Goal: Task Accomplishment & Management: Manage account settings

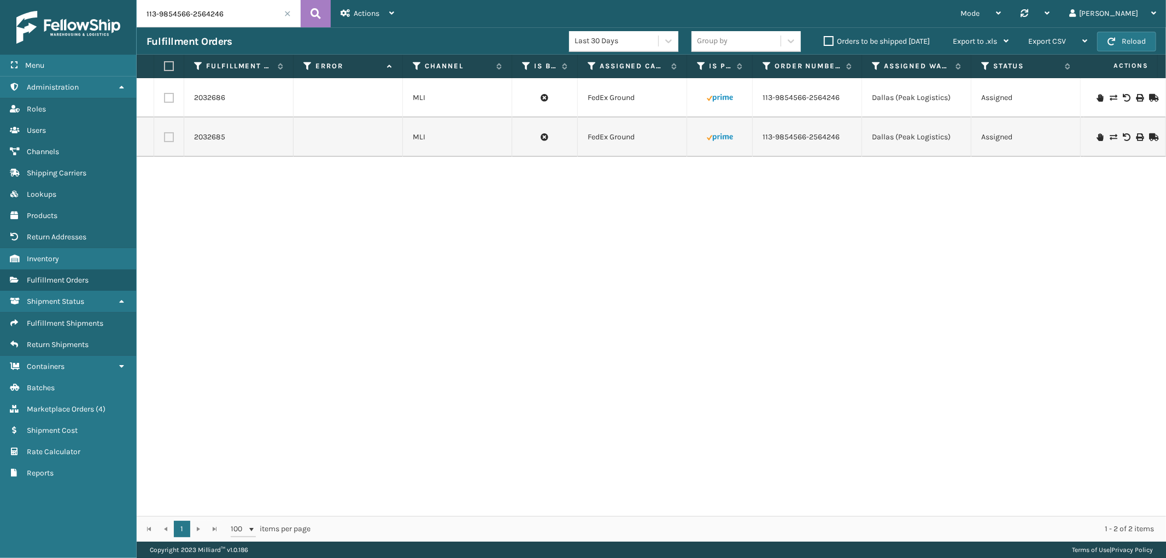
click at [289, 15] on span at bounding box center [287, 13] width 7 height 7
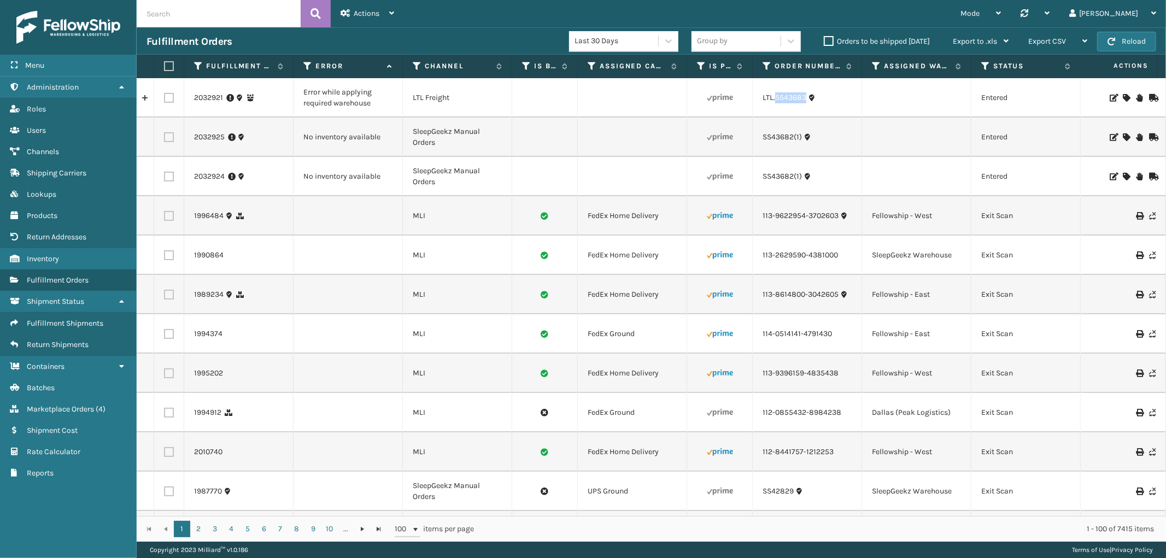
drag, startPoint x: 806, startPoint y: 105, endPoint x: 775, endPoint y: 106, distance: 31.2
click at [775, 106] on td "LTL.SS43683" at bounding box center [807, 97] width 109 height 39
copy link "SS43683"
click at [1123, 99] on icon at bounding box center [1126, 98] width 7 height 8
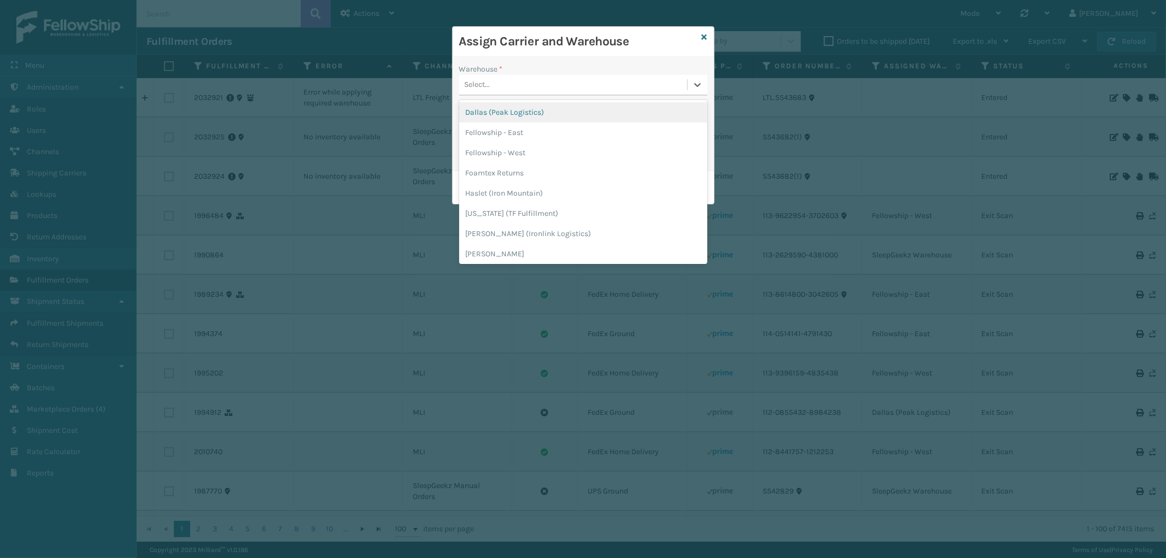
click at [573, 79] on div "Select..." at bounding box center [573, 85] width 228 height 18
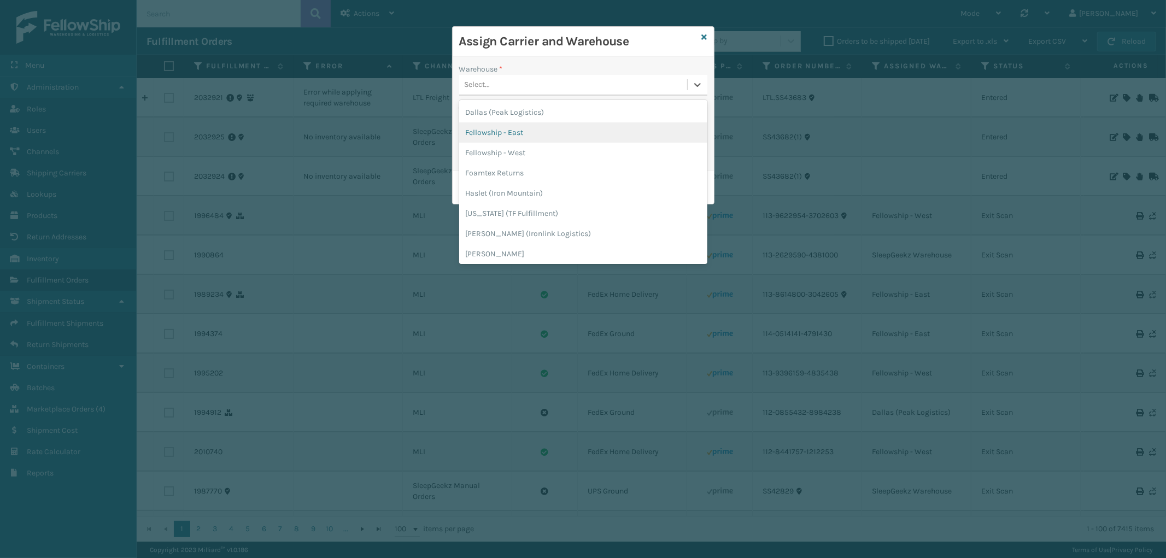
click at [526, 128] on div "Fellowship - East" at bounding box center [583, 132] width 248 height 20
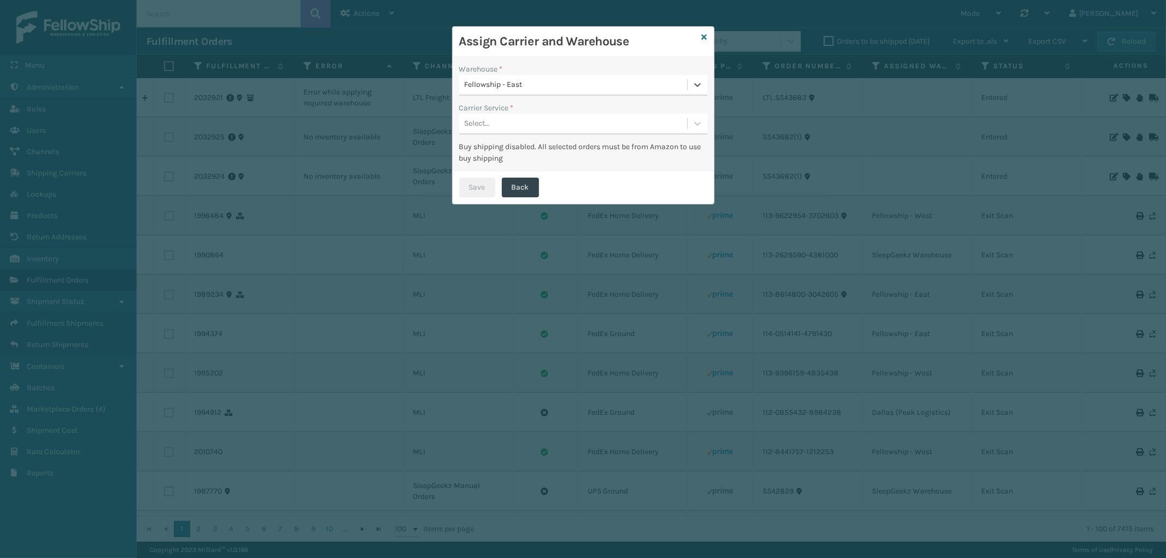
click at [540, 115] on div "Select..." at bounding box center [573, 124] width 228 height 18
click at [517, 152] on div "LTL" at bounding box center [583, 151] width 248 height 20
click at [485, 182] on button "Save" at bounding box center [477, 188] width 36 height 20
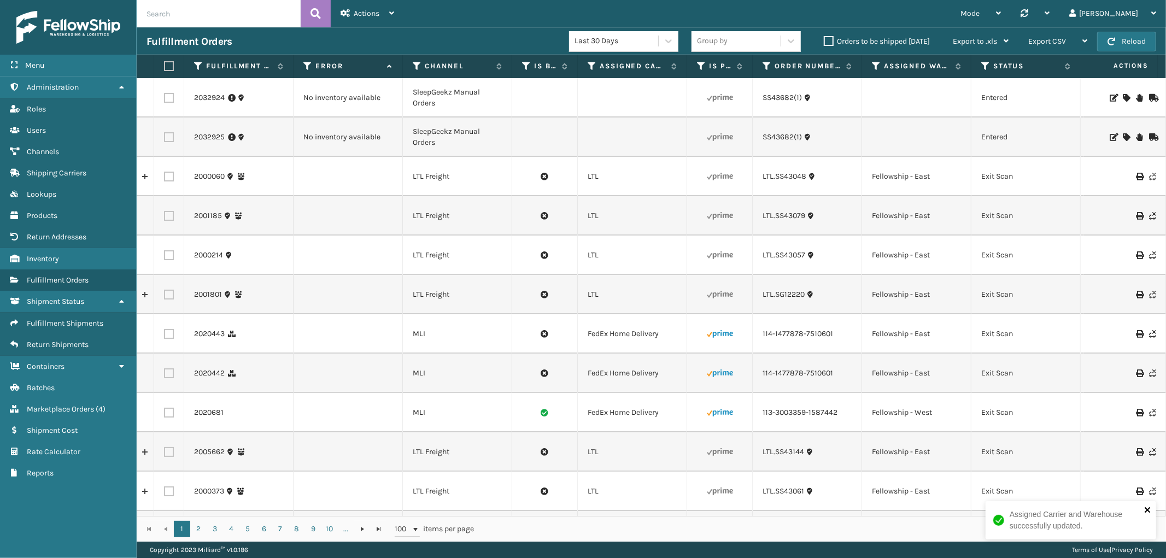
click at [1146, 507] on icon "close" at bounding box center [1148, 510] width 8 height 9
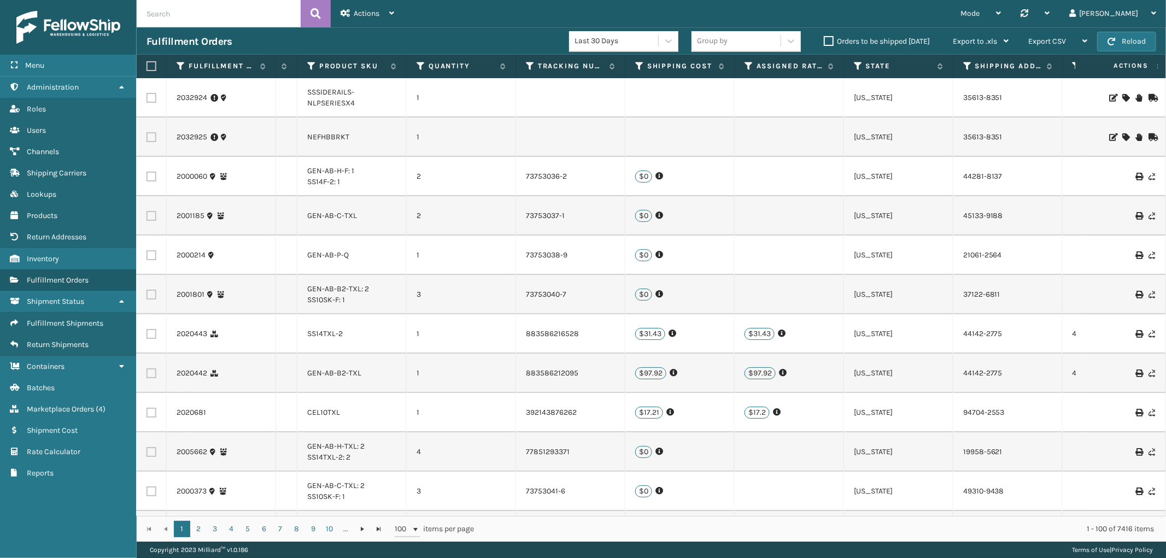
click at [1123, 96] on icon at bounding box center [1126, 98] width 7 height 8
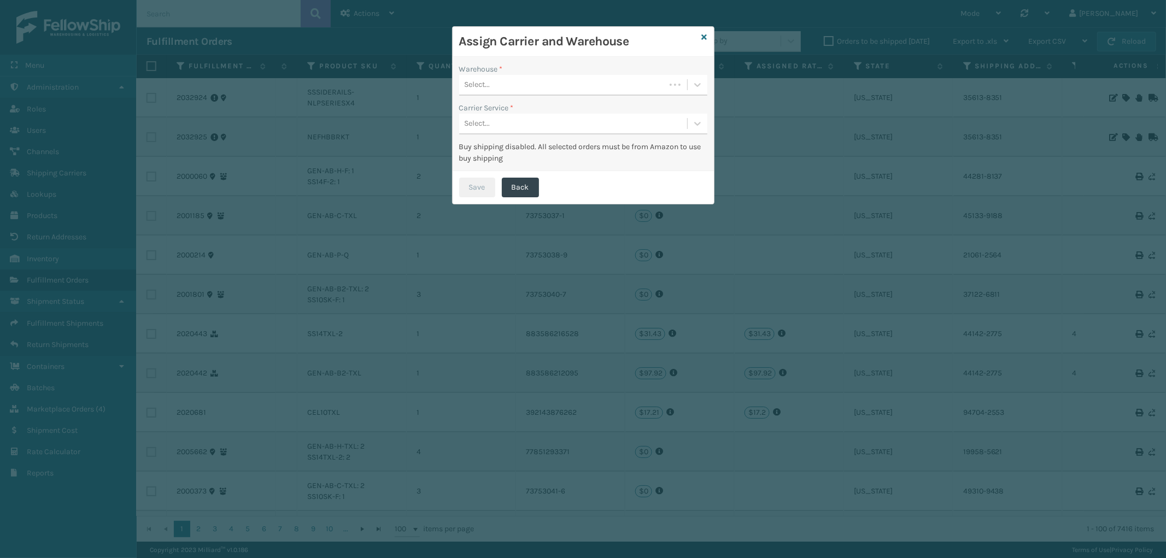
click at [517, 89] on div "Select..." at bounding box center [562, 85] width 206 height 18
click at [517, 113] on div "SleepGeekz Warehouse" at bounding box center [583, 112] width 248 height 20
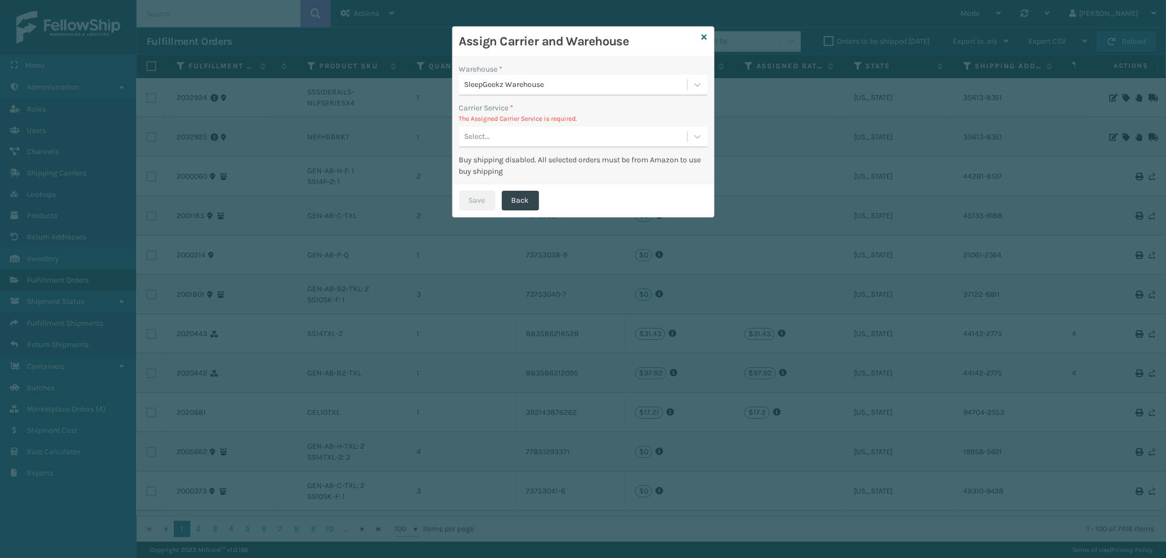
click at [517, 141] on div "Select..." at bounding box center [573, 137] width 228 height 18
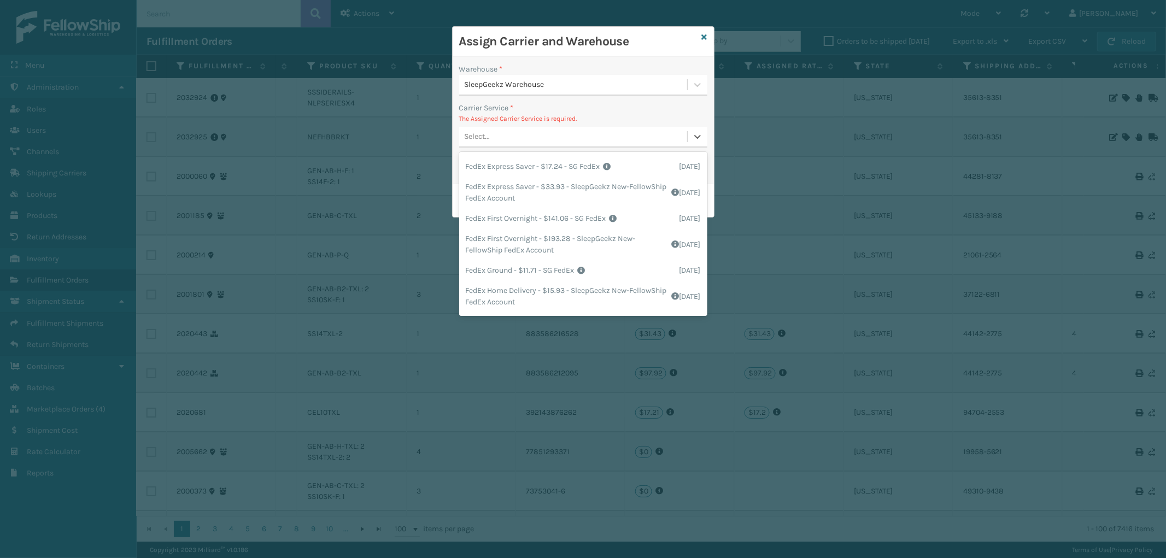
scroll to position [121, 0]
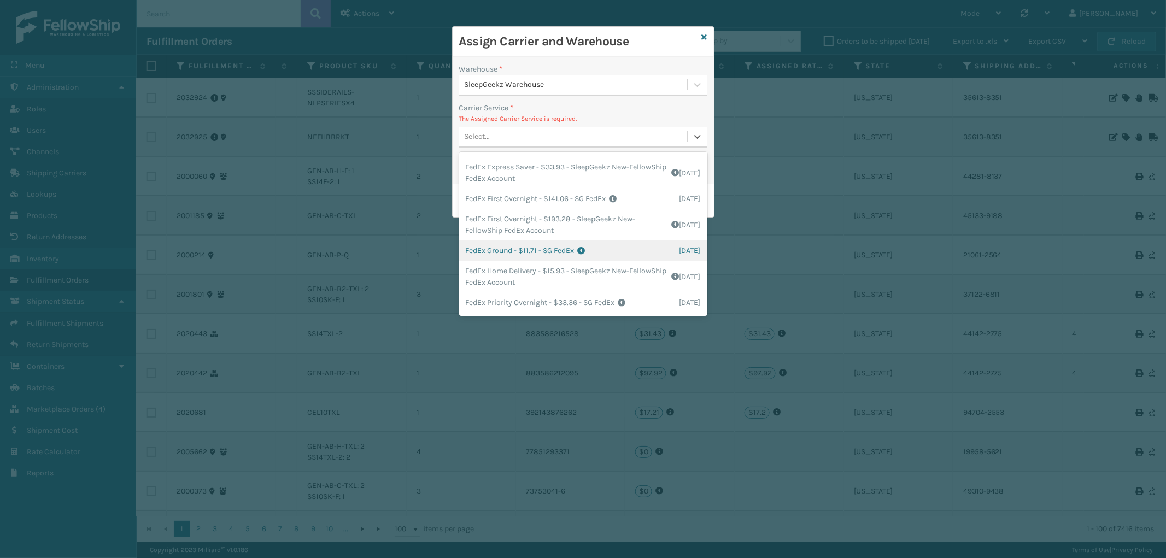
click at [554, 248] on div "FedEx Ground - $11.71 - SG FedEx Shipping Cost $11.71 Surplus Cost $0 Total $11…" at bounding box center [583, 251] width 248 height 20
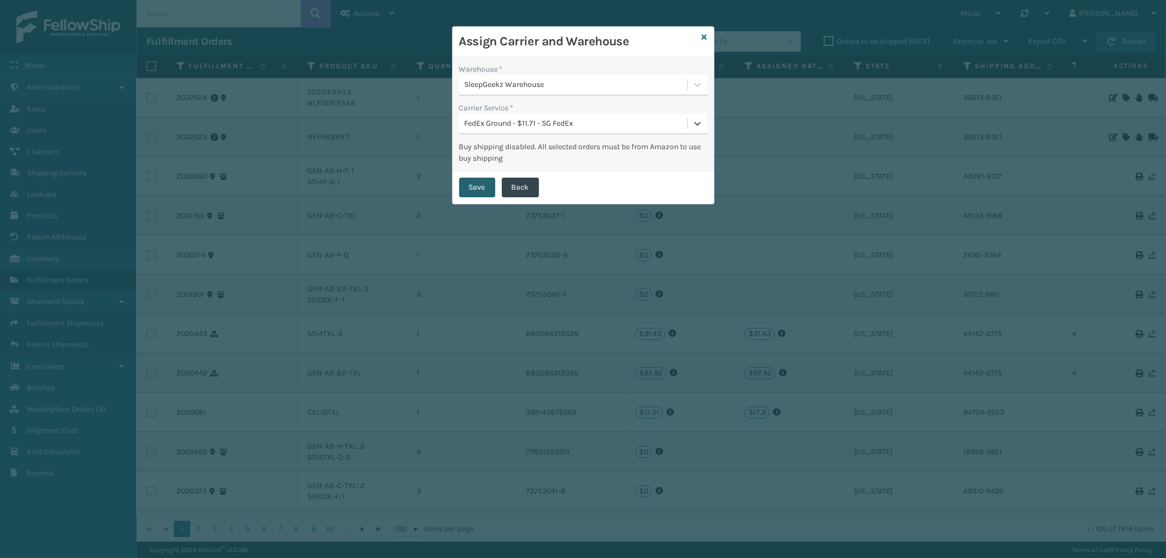
click at [483, 185] on button "Save" at bounding box center [477, 188] width 36 height 20
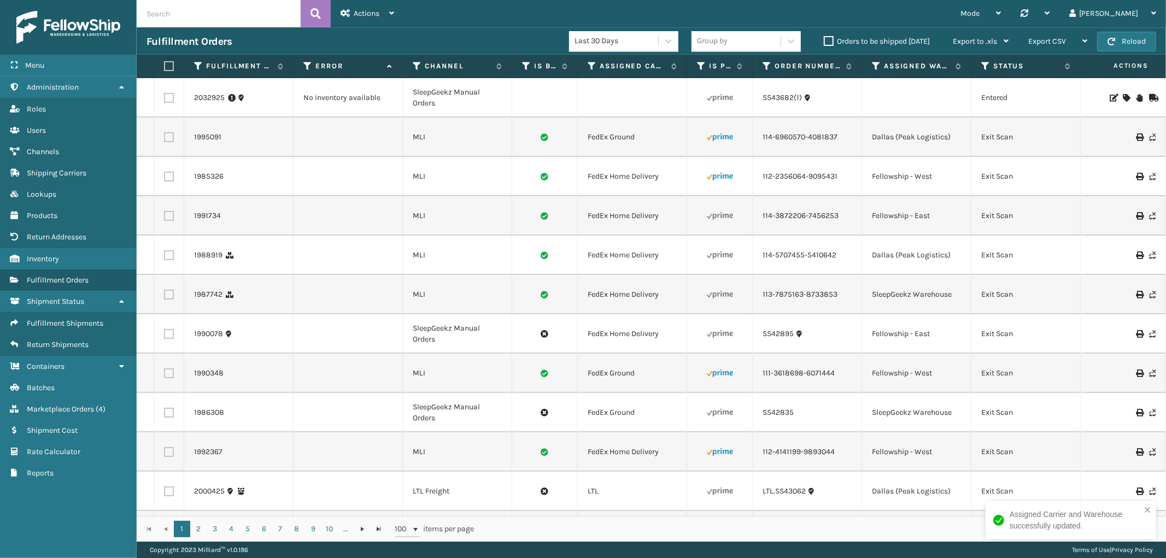
scroll to position [0, 893]
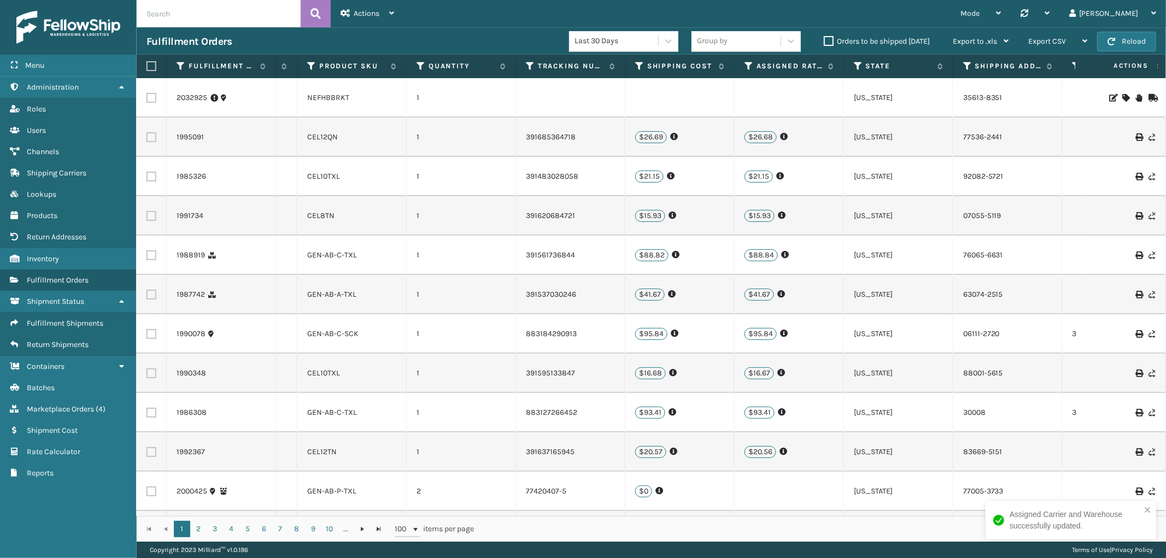
click at [1123, 96] on icon at bounding box center [1126, 98] width 7 height 8
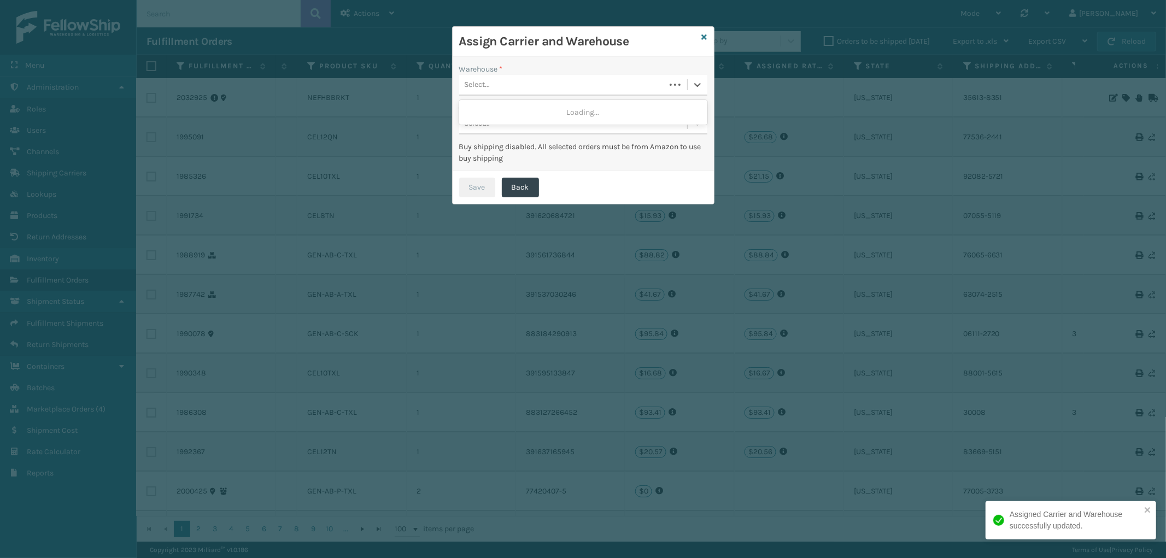
click at [541, 89] on div "Select..." at bounding box center [562, 85] width 206 height 18
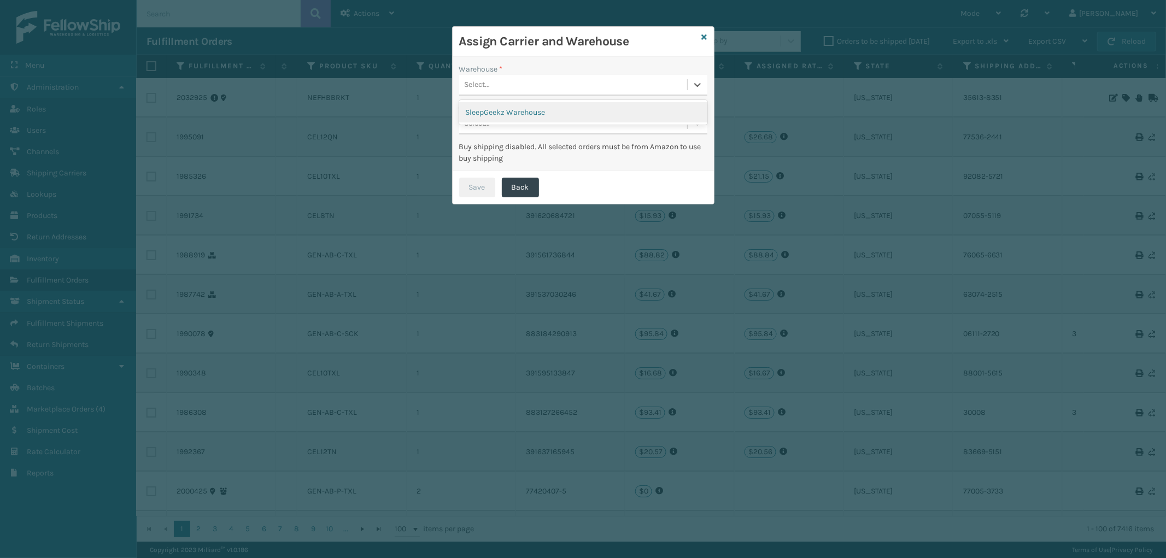
click at [504, 115] on div "SleepGeekz Warehouse" at bounding box center [583, 112] width 248 height 20
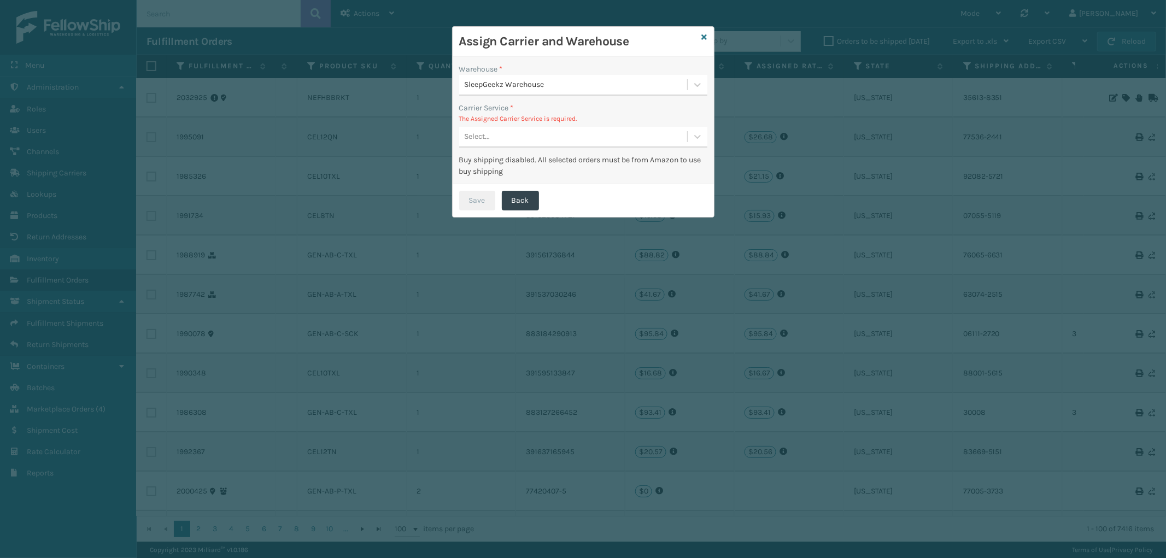
click at [537, 130] on div "Select..." at bounding box center [573, 137] width 228 height 18
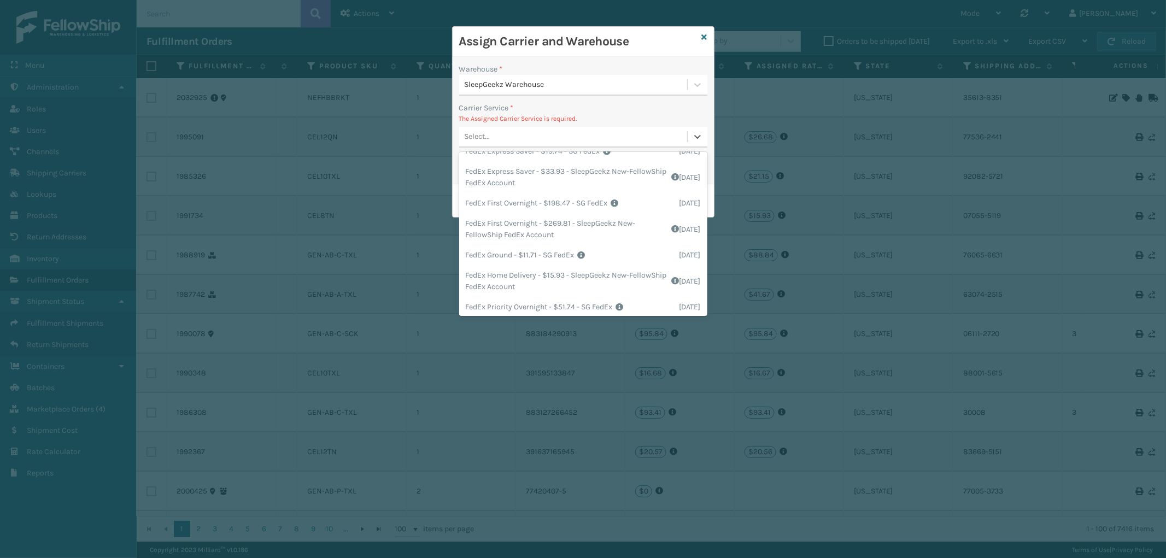
scroll to position [121, 0]
click at [559, 249] on div "FedEx Ground - $11.71 - SG FedEx Shipping Cost $11.71 Surplus Cost $0 Total $11…" at bounding box center [583, 251] width 248 height 20
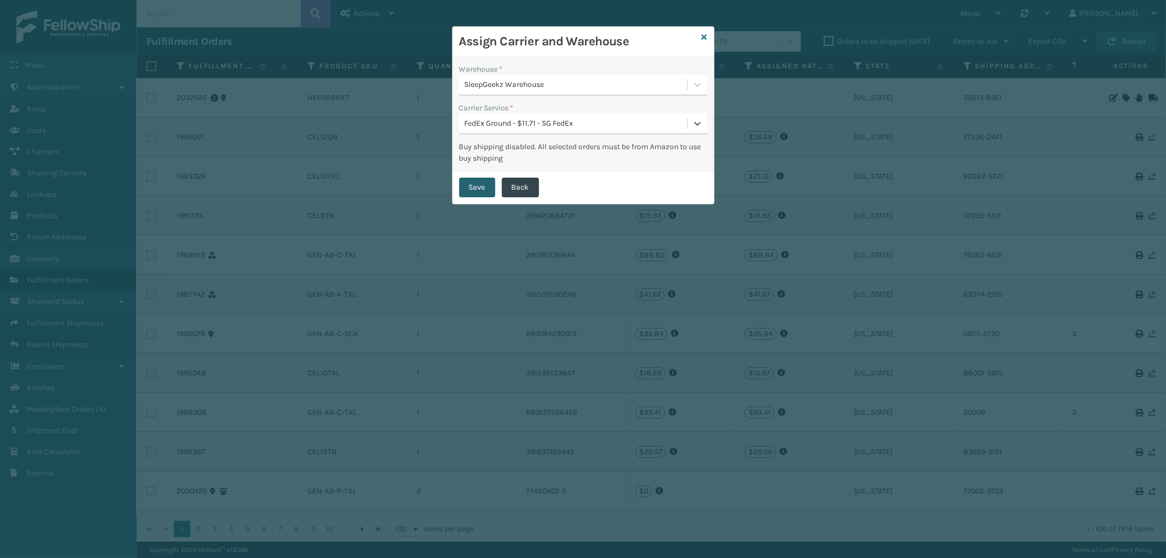
click at [476, 178] on button "Save" at bounding box center [477, 188] width 36 height 20
